Goal: Task Accomplishment & Management: Manage account settings

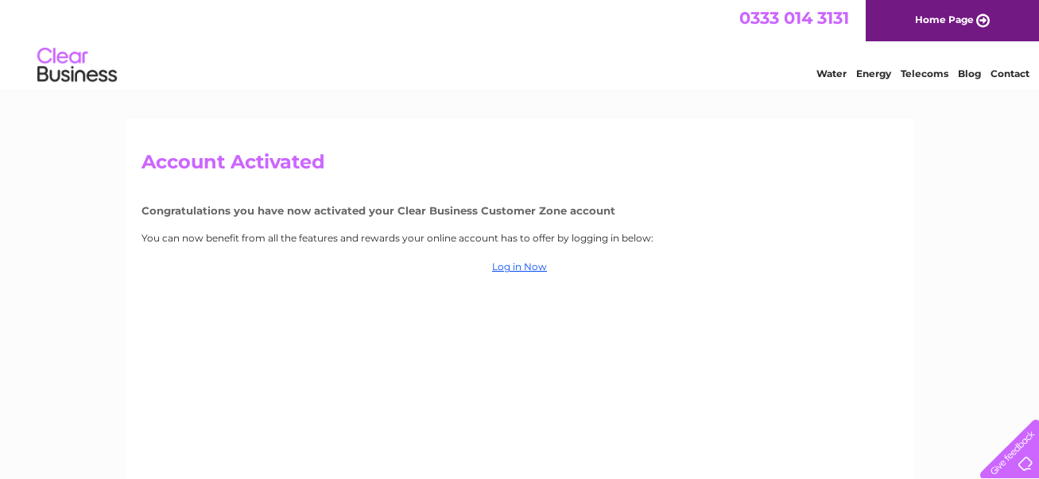
click at [520, 273] on div "Account Activated Congratulations you have now activated your Clear Business Cu…" at bounding box center [519, 341] width 787 height 445
click at [517, 261] on link "Log in Now" at bounding box center [519, 267] width 55 height 12
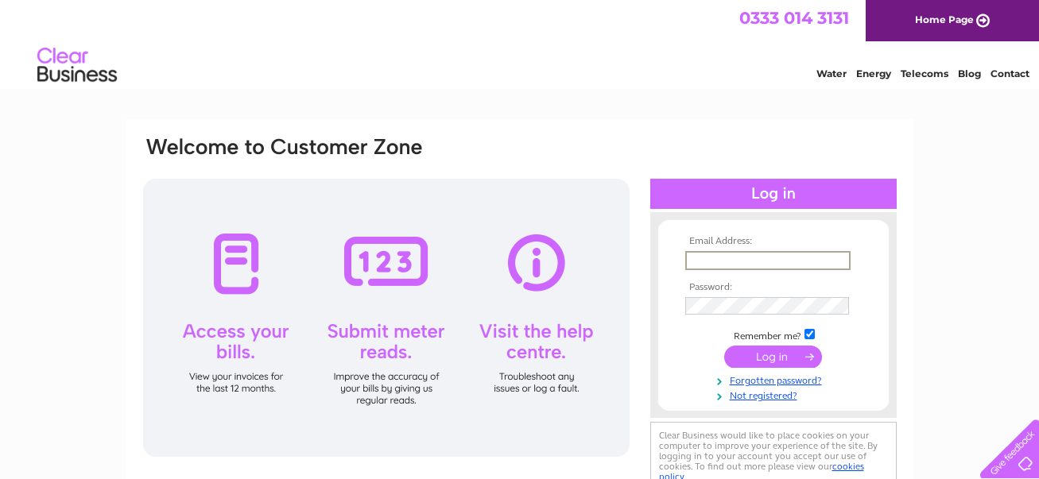
click at [771, 264] on input "text" at bounding box center [767, 260] width 165 height 19
type input "[EMAIL_ADDRESS][DOMAIN_NAME]"
click at [759, 337] on td "Remember me?" at bounding box center [773, 335] width 184 height 16
click at [770, 352] on input "submit" at bounding box center [773, 355] width 98 height 22
